Goal: Contribute content: Contribute content

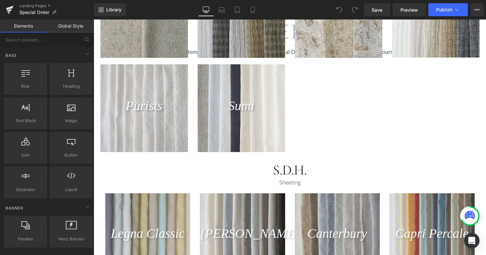
scroll to position [538, 0]
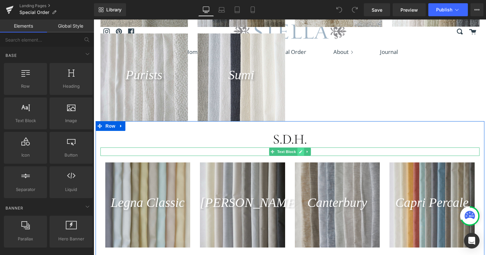
click at [303, 153] on icon at bounding box center [301, 151] width 4 height 4
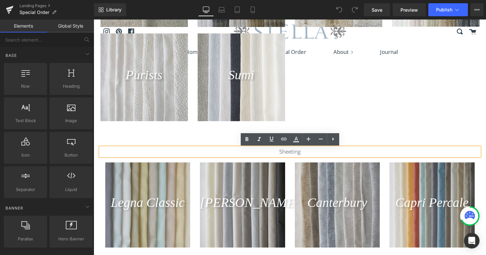
click at [312, 151] on p "Sheeting" at bounding box center [290, 151] width 379 height 8
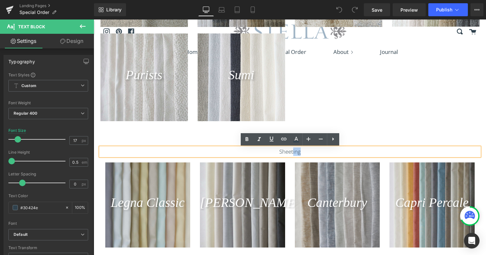
drag, startPoint x: 306, startPoint y: 152, endPoint x: 293, endPoint y: 153, distance: 13.0
click at [293, 153] on p "Sheeting" at bounding box center [290, 151] width 379 height 8
click at [267, 153] on p "Sheeting" at bounding box center [290, 151] width 379 height 8
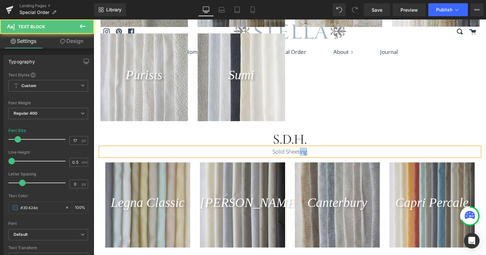
drag, startPoint x: 308, startPoint y: 152, endPoint x: 300, endPoint y: 153, distance: 8.1
click at [300, 153] on p "Solid Sheeting" at bounding box center [290, 151] width 379 height 8
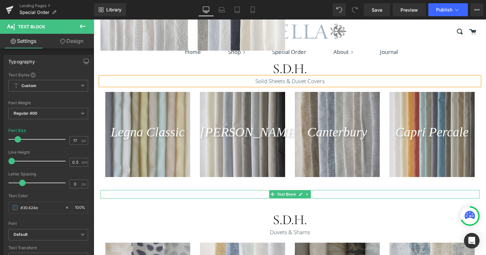
scroll to position [641, 0]
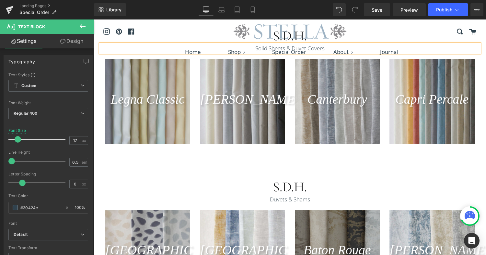
click at [312, 198] on p "Duvets & Shams" at bounding box center [290, 199] width 379 height 8
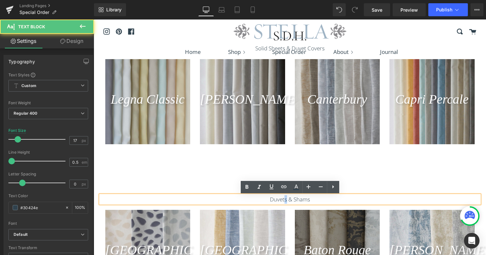
click at [284, 201] on p "Duvets & Shams" at bounding box center [290, 199] width 379 height 8
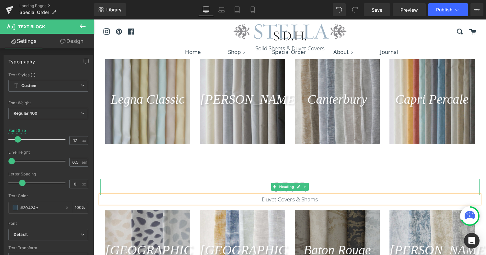
click at [336, 185] on h1 "S.D.H." at bounding box center [290, 186] width 379 height 17
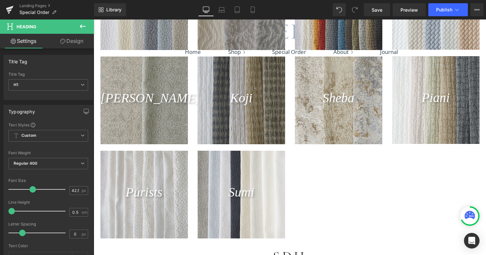
scroll to position [424, 0]
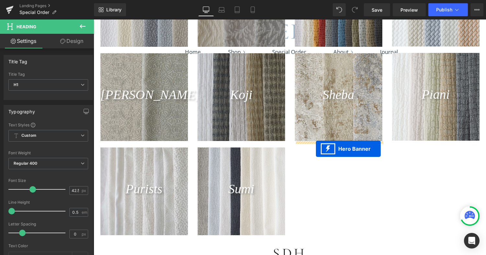
drag, startPoint x: 222, startPoint y: 153, endPoint x: 316, endPoint y: 148, distance: 94.5
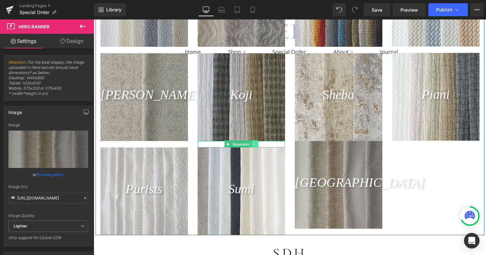
click at [256, 145] on icon at bounding box center [255, 144] width 4 height 4
click at [253, 144] on icon at bounding box center [252, 144] width 4 height 4
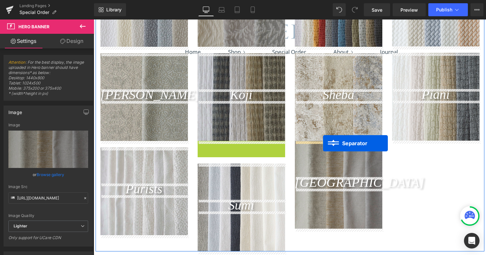
drag, startPoint x: 219, startPoint y: 144, endPoint x: 323, endPoint y: 143, distance: 104.4
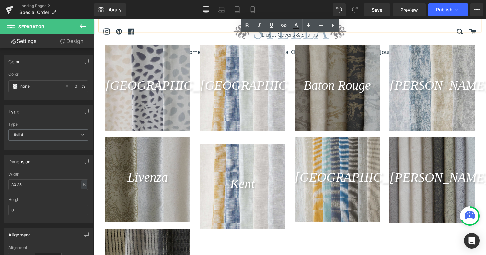
scroll to position [801, 0]
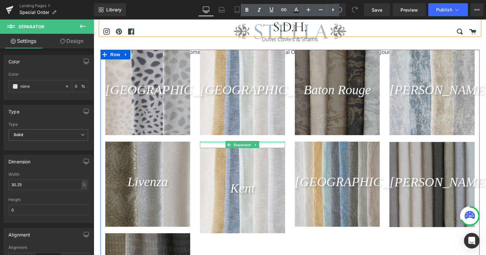
click at [224, 142] on div at bounding box center [242, 142] width 85 height 2
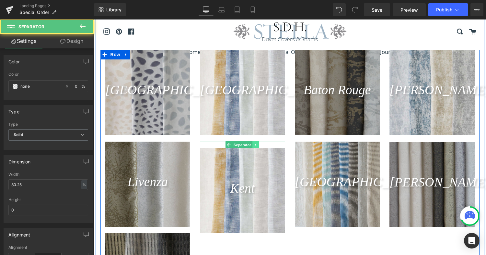
click at [258, 146] on icon at bounding box center [256, 145] width 4 height 4
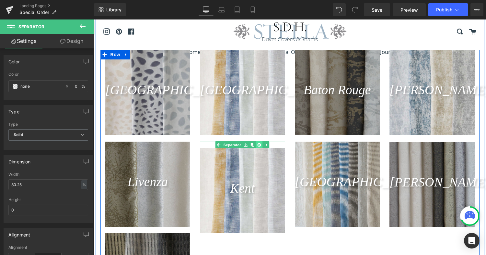
click at [262, 146] on link at bounding box center [259, 145] width 7 height 8
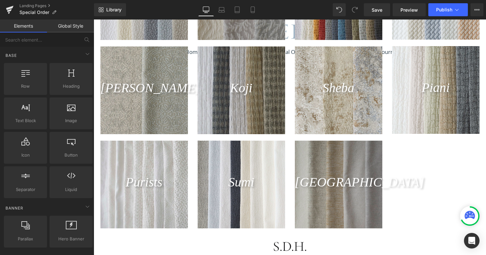
scroll to position [427, 0]
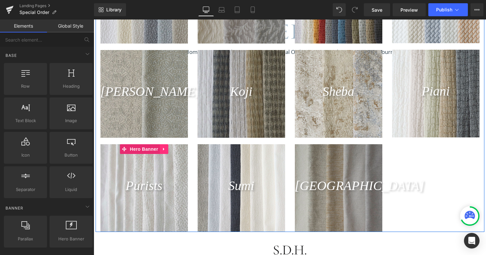
click at [162, 149] on icon at bounding box center [164, 149] width 5 height 5
click at [160, 150] on icon at bounding box center [160, 149] width 5 height 5
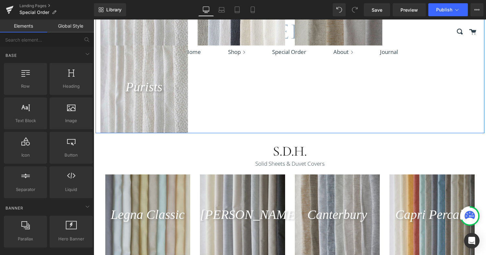
scroll to position [613, 0]
click at [109, 57] on div at bounding box center [145, 89] width 88 height 88
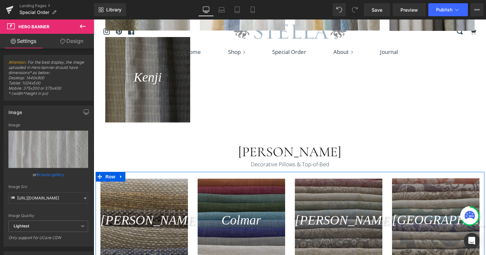
scroll to position [965, 0]
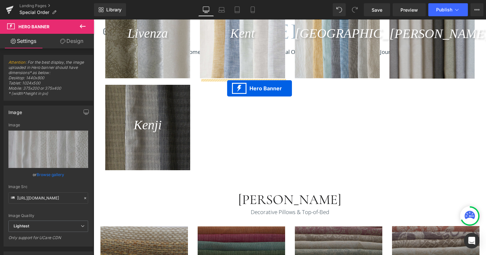
drag, startPoint x: 125, startPoint y: 50, endPoint x: 227, endPoint y: 88, distance: 109.3
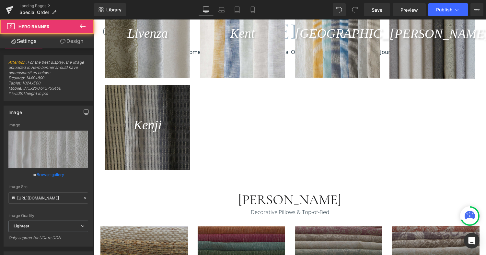
scroll to position [949, 0]
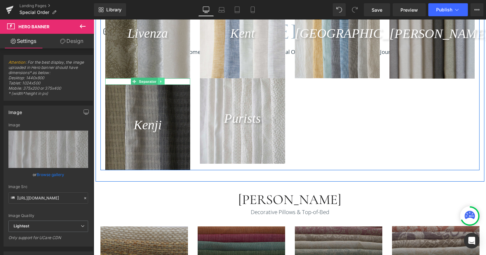
click at [164, 82] on link at bounding box center [161, 81] width 7 height 8
click at [159, 82] on icon at bounding box center [158, 81] width 4 height 4
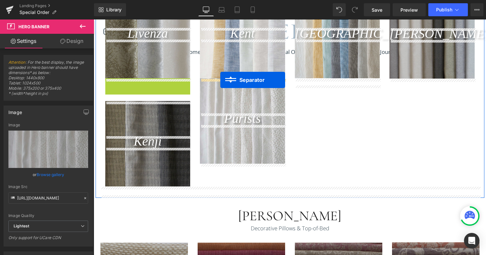
drag, startPoint x: 125, startPoint y: 82, endPoint x: 220, endPoint y: 80, distance: 96.0
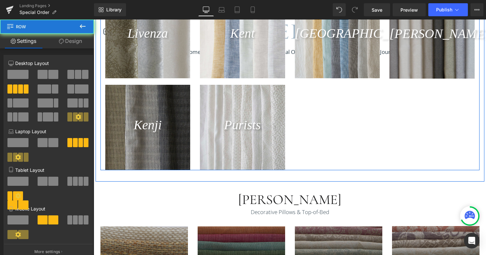
click at [321, 137] on div "[GEOGRAPHIC_DATA] Heading Hero Banner Separator Livenza Heading Hero Banner Sep…" at bounding box center [290, 35] width 379 height 268
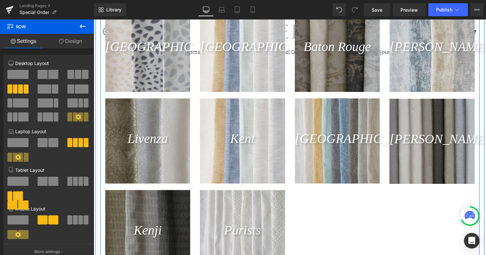
scroll to position [805, 0]
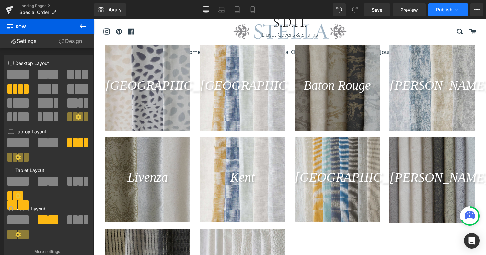
click at [445, 9] on span "Publish" at bounding box center [444, 9] width 16 height 5
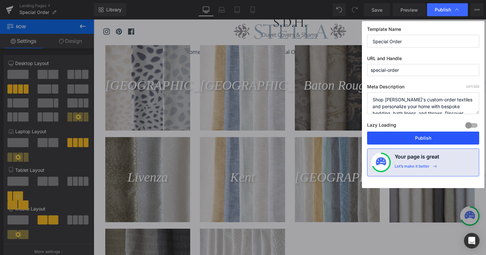
click at [420, 138] on button "Publish" at bounding box center [423, 137] width 112 height 13
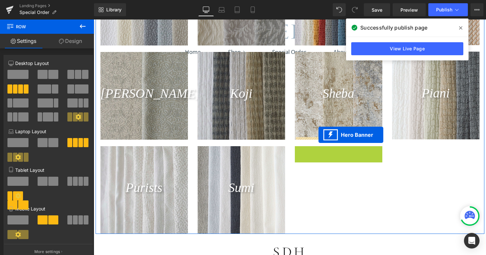
scroll to position [416, 0]
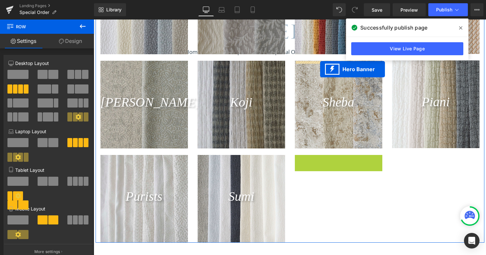
drag, startPoint x: 318, startPoint y: 113, endPoint x: 320, endPoint y: 69, distance: 43.8
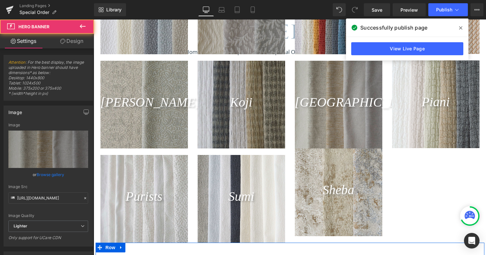
scroll to position [434, 0]
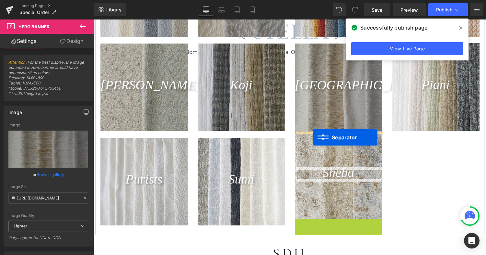
drag, startPoint x: 324, startPoint y: 222, endPoint x: 313, endPoint y: 137, distance: 85.3
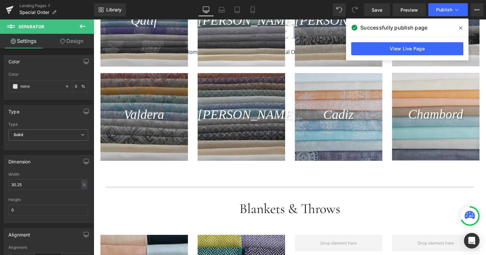
scroll to position [1383, 0]
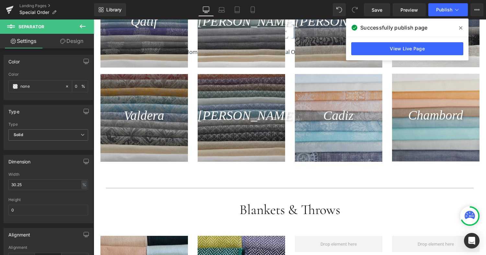
click at [461, 28] on icon at bounding box center [460, 27] width 3 height 3
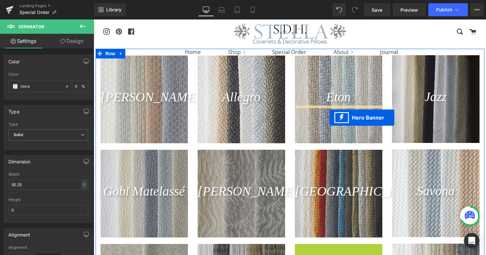
scroll to position [226, 0]
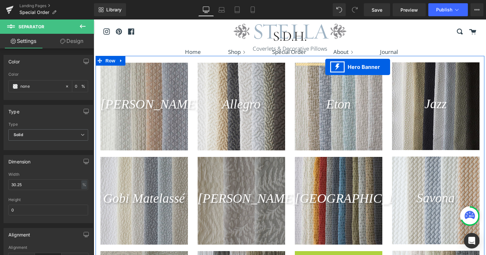
drag, startPoint x: 319, startPoint y: 193, endPoint x: 326, endPoint y: 67, distance: 126.6
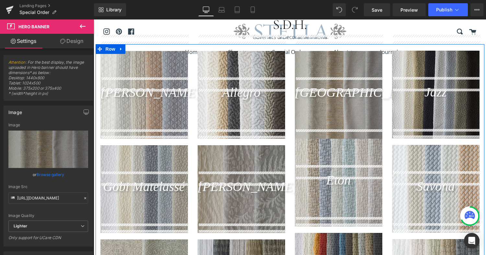
scroll to position [236, 0]
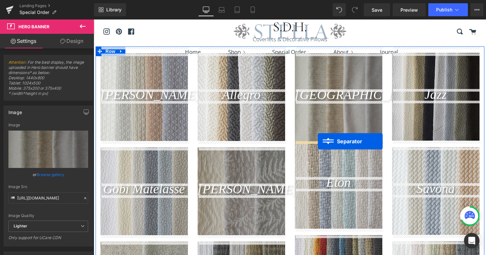
drag, startPoint x: 324, startPoint y: 191, endPoint x: 318, endPoint y: 141, distance: 50.3
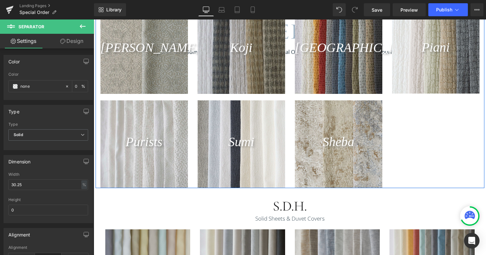
scroll to position [493, 0]
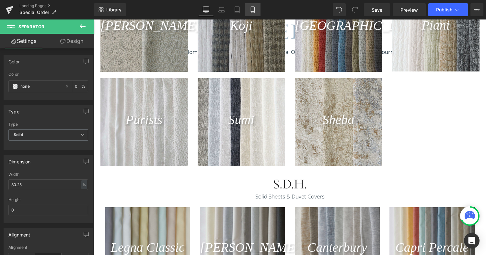
click at [253, 12] on icon at bounding box center [253, 9] width 6 height 6
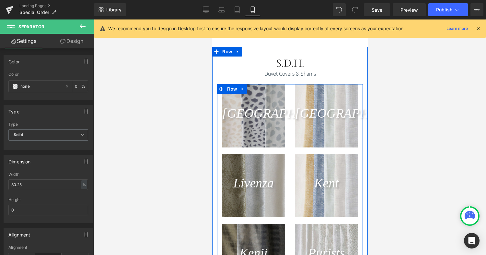
scroll to position [1000, 0]
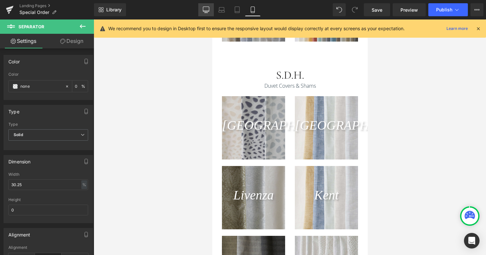
click at [209, 10] on icon at bounding box center [206, 9] width 6 height 5
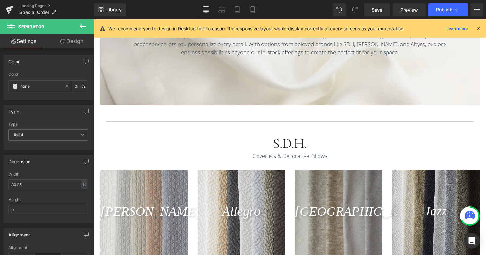
scroll to position [137, 0]
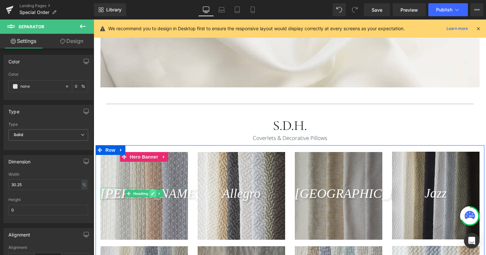
click at [154, 192] on icon at bounding box center [152, 193] width 3 height 3
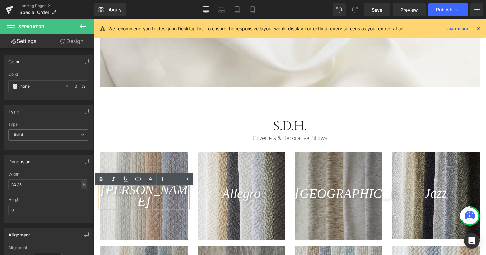
click at [142, 197] on span "[PERSON_NAME]" at bounding box center [144, 195] width 87 height 26
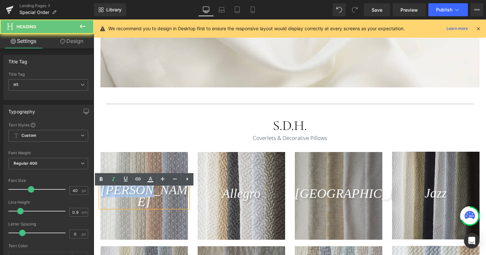
click at [142, 197] on span "[PERSON_NAME]" at bounding box center [144, 195] width 87 height 26
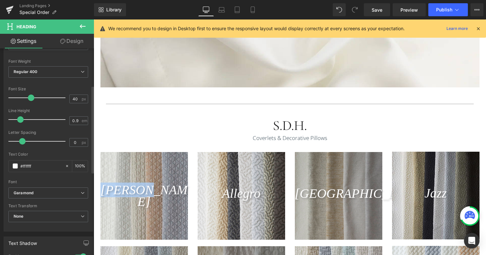
scroll to position [92, 0]
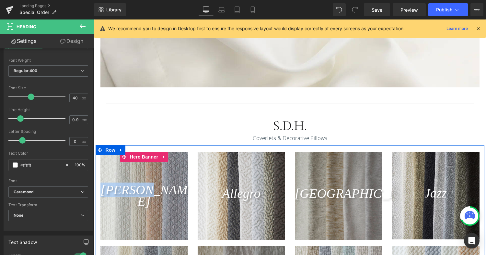
click at [181, 203] on span "[PERSON_NAME] Heading" at bounding box center [145, 195] width 88 height 23
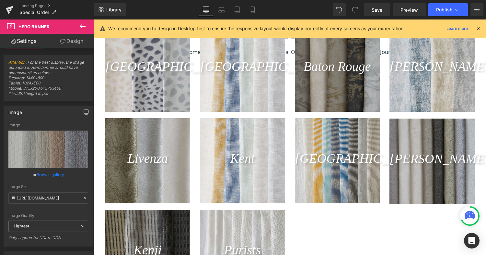
scroll to position [815, 0]
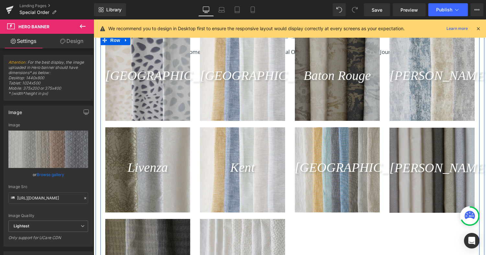
click at [249, 140] on div at bounding box center [242, 169] width 85 height 85
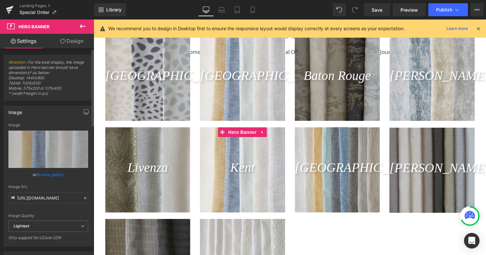
click at [46, 172] on link "Browse gallery" at bounding box center [51, 174] width 28 height 11
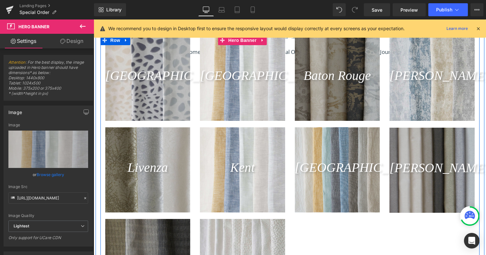
click at [255, 108] on div at bounding box center [242, 77] width 85 height 85
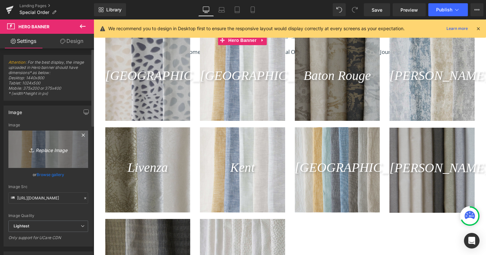
click at [47, 156] on link "Replace Image" at bounding box center [48, 148] width 80 height 37
type input "C:\fakepath\stella-tribeca-oxford-special-order-s-d-h-346 (1).jpg"
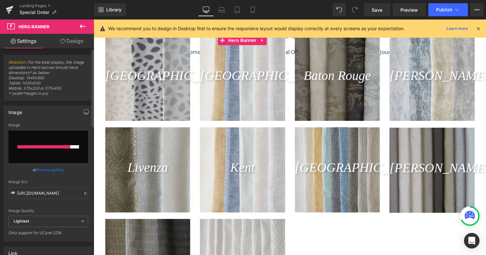
click at [52, 170] on link "Browse gallery" at bounding box center [51, 169] width 28 height 11
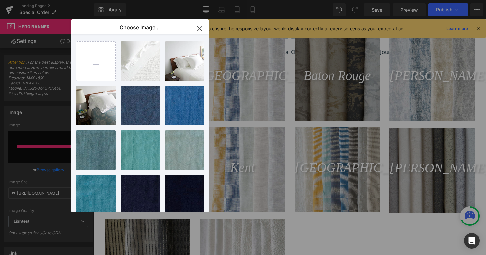
click at [200, 31] on icon "button" at bounding box center [200, 28] width 10 height 10
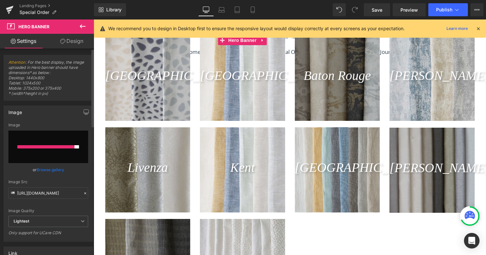
click at [53, 171] on link "Browse gallery" at bounding box center [51, 169] width 28 height 11
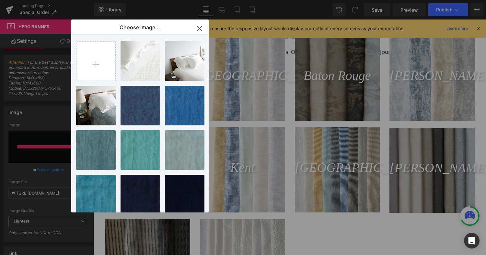
click at [205, 30] on icon "button" at bounding box center [200, 28] width 10 height 10
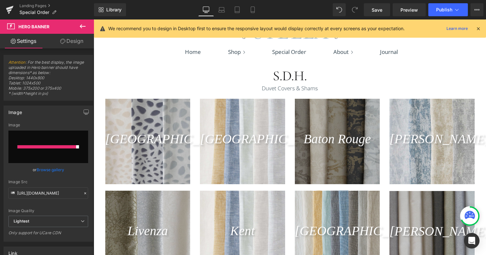
scroll to position [755, 0]
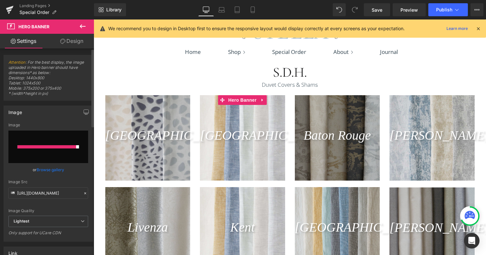
click at [48, 168] on link "Browse gallery" at bounding box center [51, 169] width 28 height 11
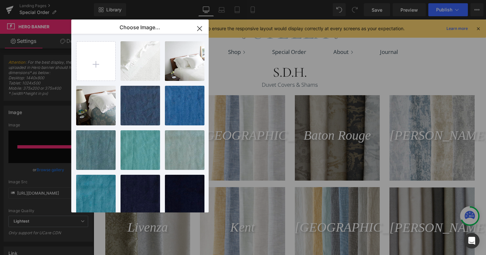
click at [200, 30] on icon "button" at bounding box center [200, 28] width 10 height 10
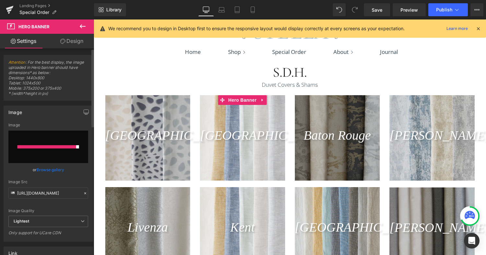
click at [42, 172] on link "Browse gallery" at bounding box center [51, 169] width 28 height 11
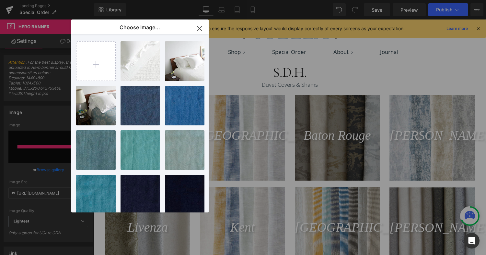
click at [198, 27] on icon "button" at bounding box center [200, 28] width 10 height 10
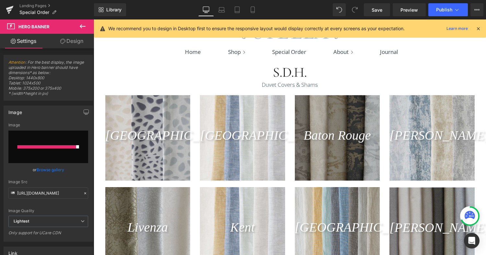
click at [481, 30] on icon at bounding box center [479, 29] width 6 height 6
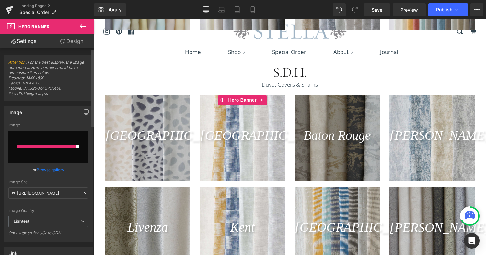
click at [49, 170] on link "Browse gallery" at bounding box center [51, 169] width 28 height 11
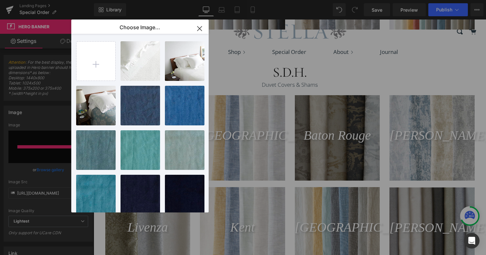
click at [196, 27] on icon "button" at bounding box center [200, 28] width 10 height 10
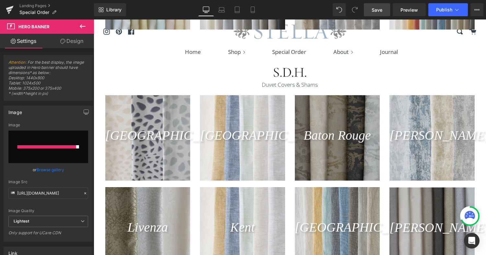
click at [377, 10] on span "Save" at bounding box center [377, 9] width 11 height 7
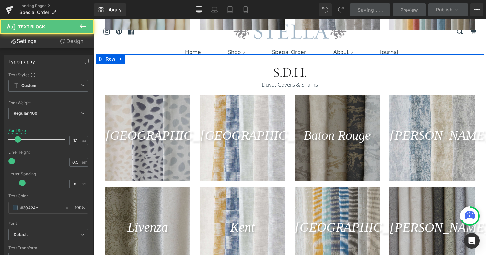
click at [94, 19] on div at bounding box center [94, 19] width 0 height 0
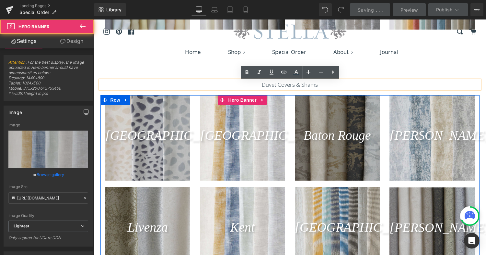
click at [222, 123] on div at bounding box center [242, 137] width 85 height 85
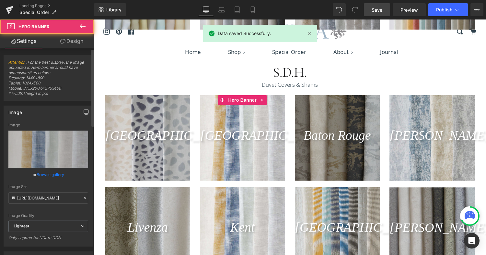
click at [53, 174] on link "Browse gallery" at bounding box center [51, 174] width 28 height 11
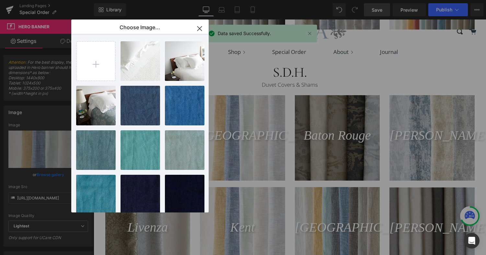
click at [201, 28] on icon "button" at bounding box center [200, 28] width 10 height 10
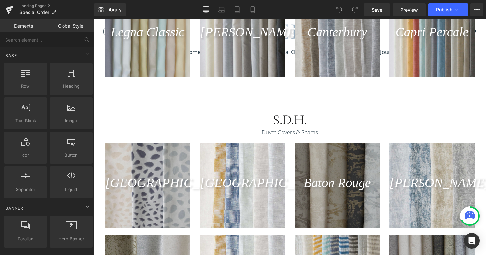
scroll to position [729, 0]
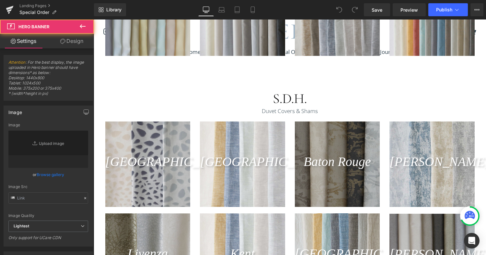
click at [249, 184] on div at bounding box center [242, 163] width 85 height 85
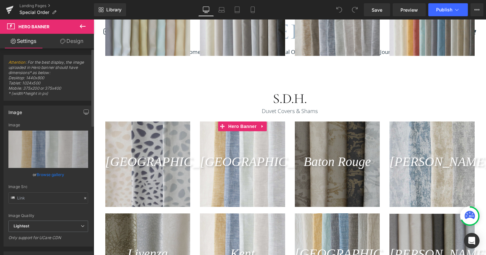
click at [50, 175] on link "Browse gallery" at bounding box center [51, 174] width 28 height 11
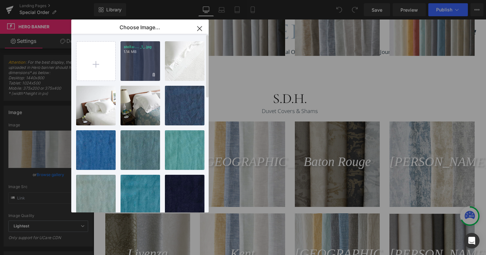
click at [137, 74] on div "stella-... _1_.jpg 1.14 MB" at bounding box center [141, 61] width 40 height 40
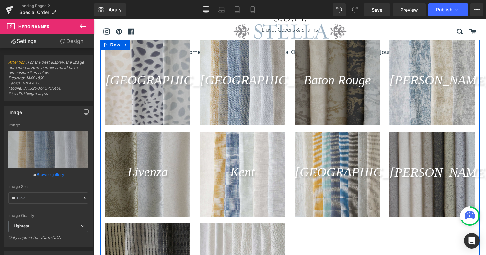
scroll to position [815, 0]
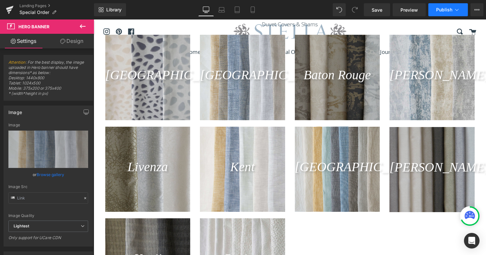
click at [442, 9] on span "Publish" at bounding box center [444, 9] width 16 height 5
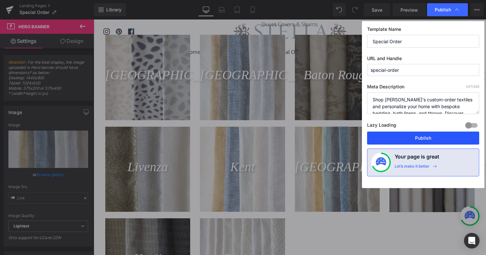
click at [422, 139] on button "Publish" at bounding box center [423, 137] width 112 height 13
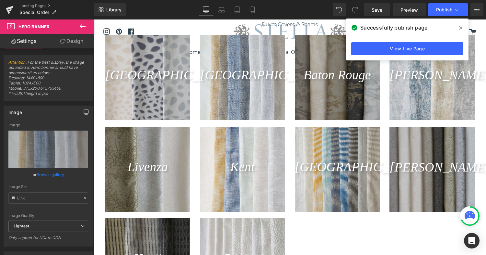
click at [459, 27] on span at bounding box center [461, 28] width 10 height 10
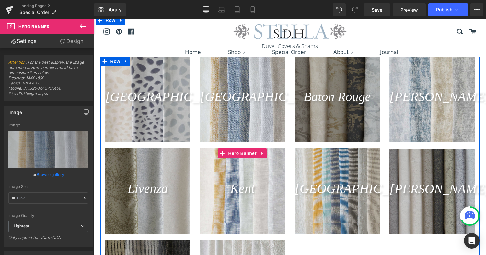
scroll to position [787, 0]
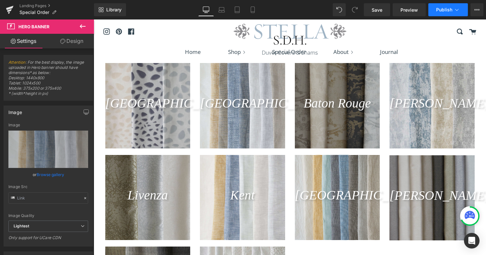
click at [443, 14] on button "Publish" at bounding box center [449, 9] width 40 height 13
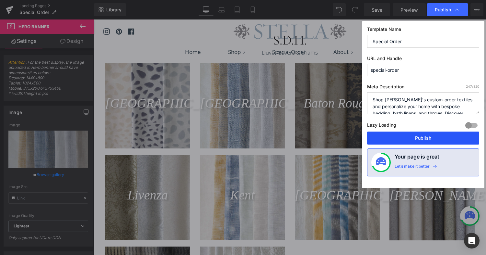
click at [425, 137] on button "Publish" at bounding box center [423, 137] width 112 height 13
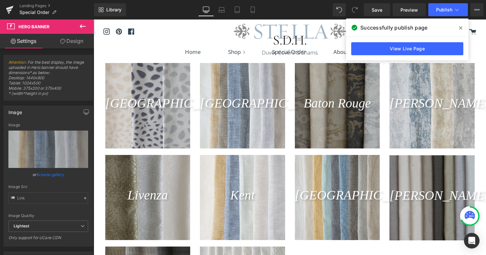
click at [460, 28] on icon at bounding box center [460, 27] width 3 height 3
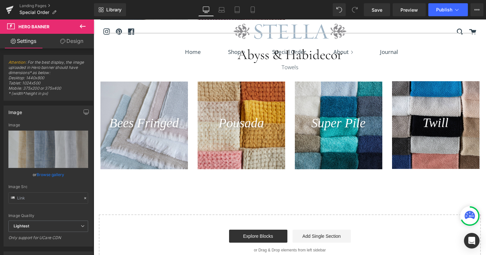
scroll to position [1709, 0]
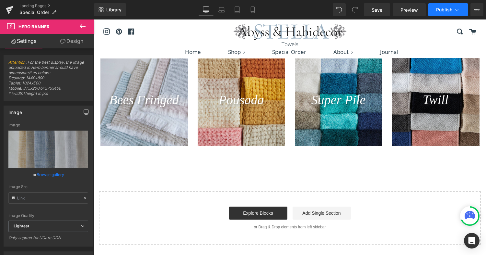
click at [447, 9] on span "Publish" at bounding box center [444, 9] width 16 height 5
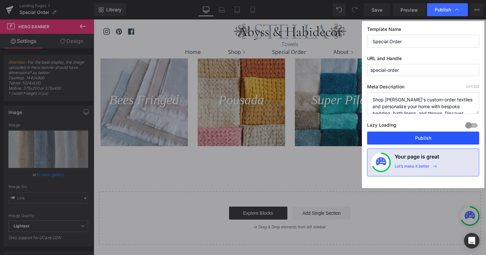
click at [429, 135] on button "Publish" at bounding box center [423, 137] width 112 height 13
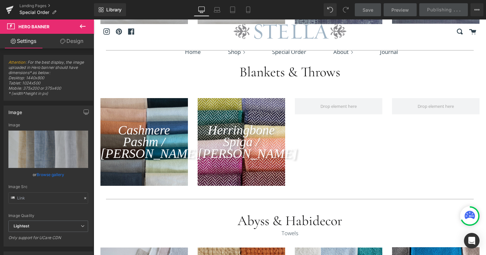
scroll to position [1517, 0]
